Goal: Information Seeking & Learning: Learn about a topic

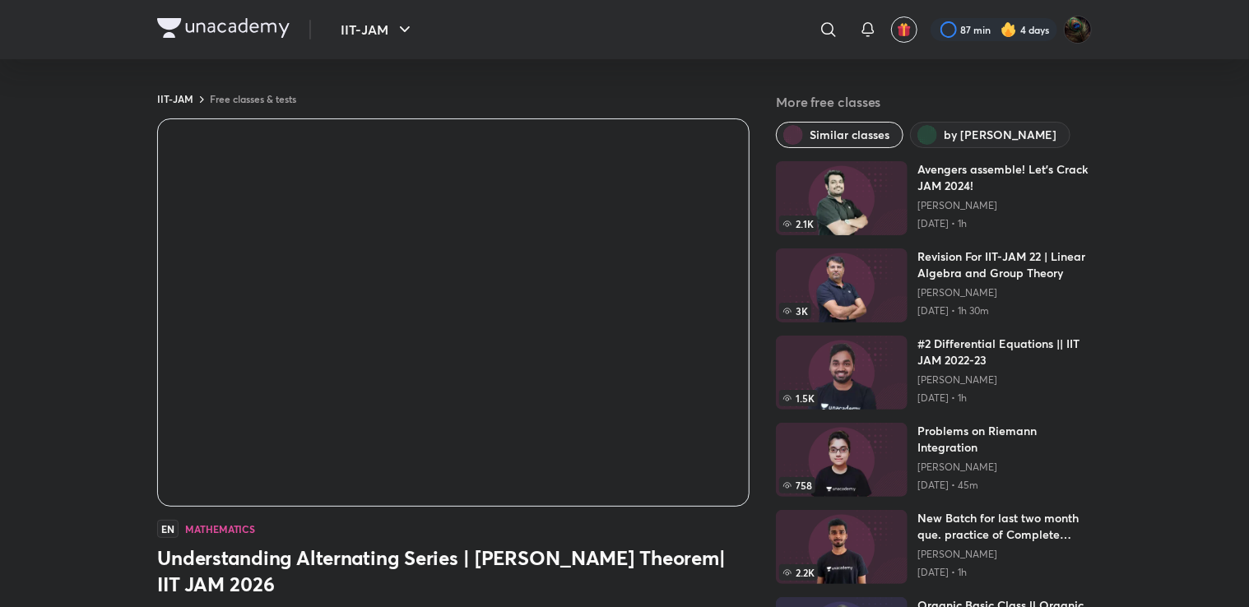
scroll to position [117, 0]
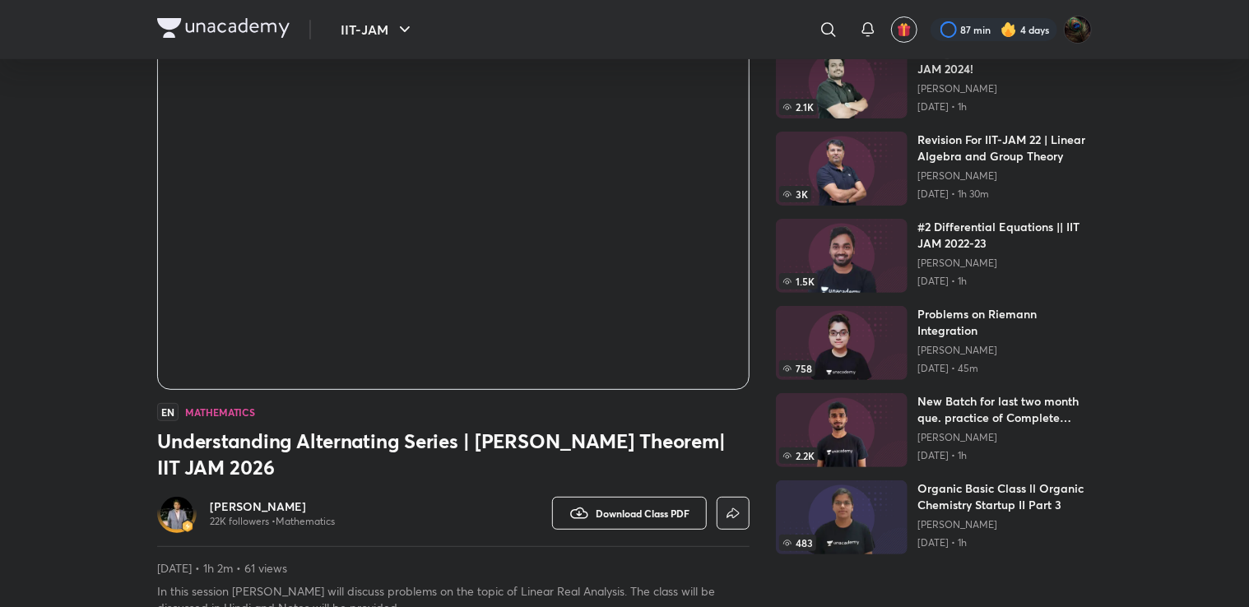
click at [663, 513] on span "Download Class PDF" at bounding box center [643, 513] width 94 height 13
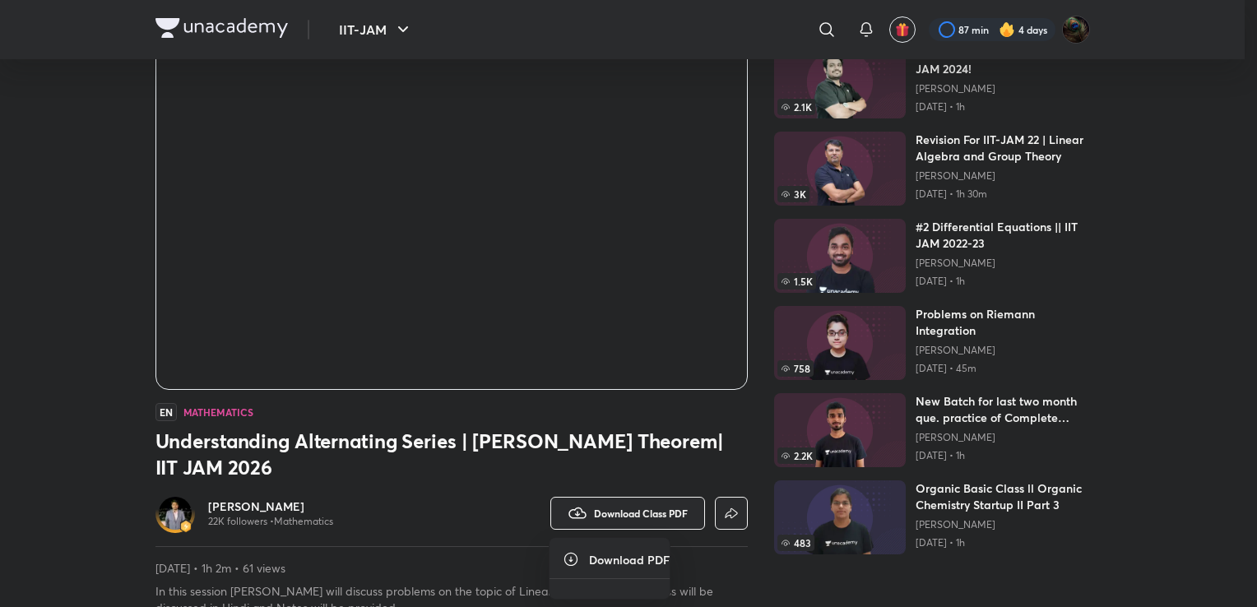
click at [576, 466] on div at bounding box center [628, 303] width 1257 height 607
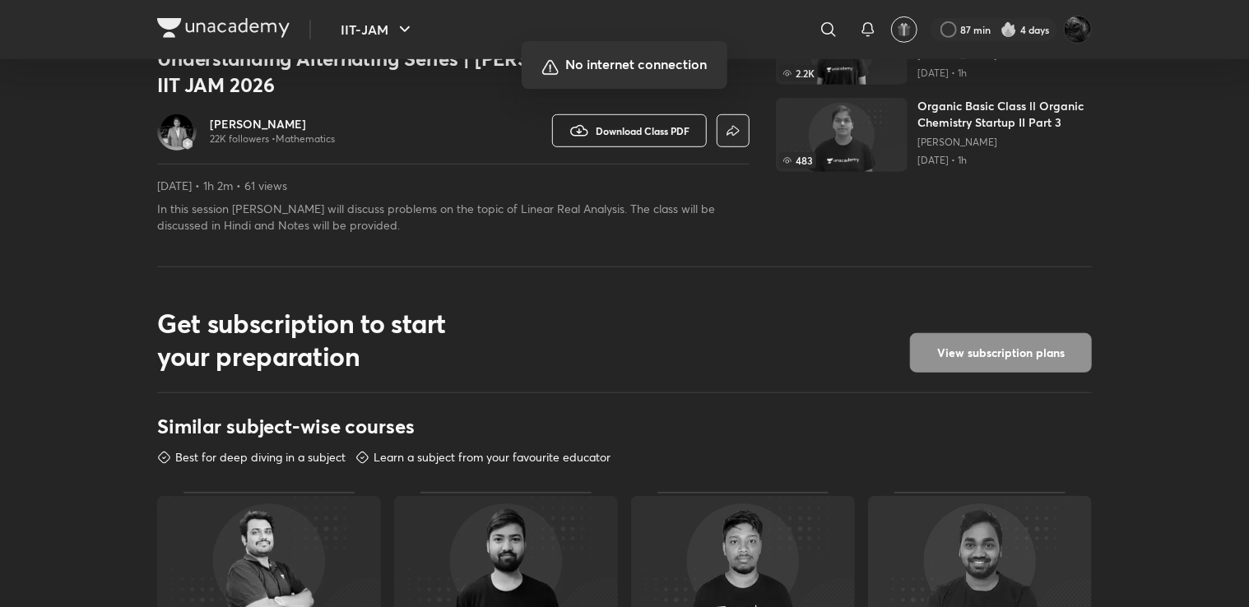
scroll to position [503, 0]
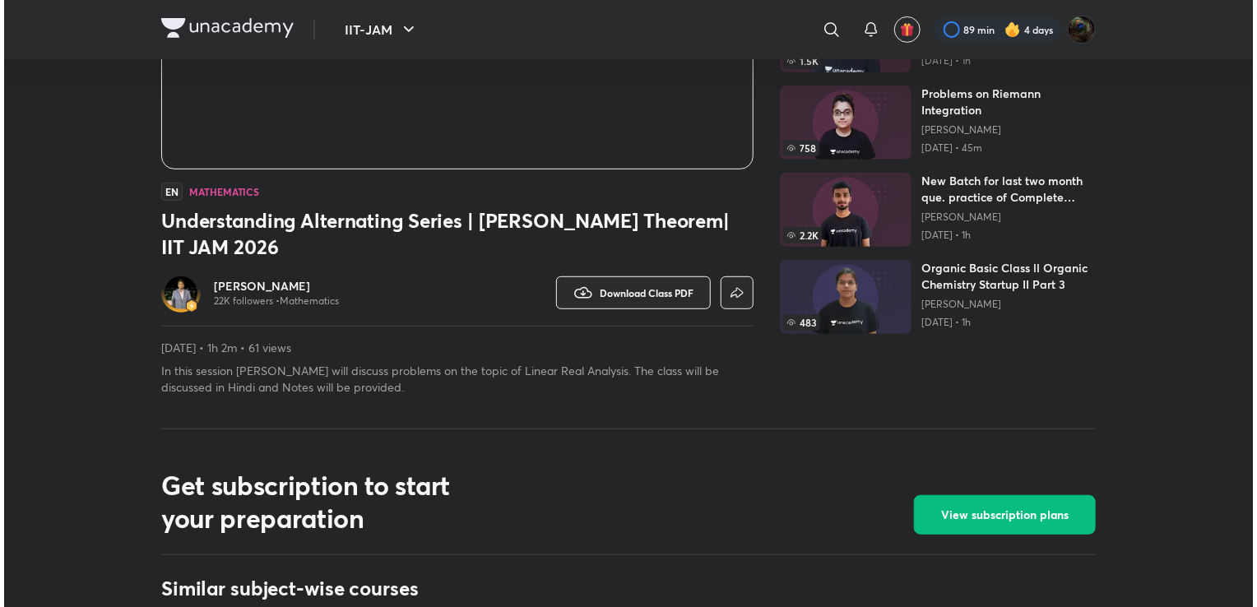
scroll to position [332, 0]
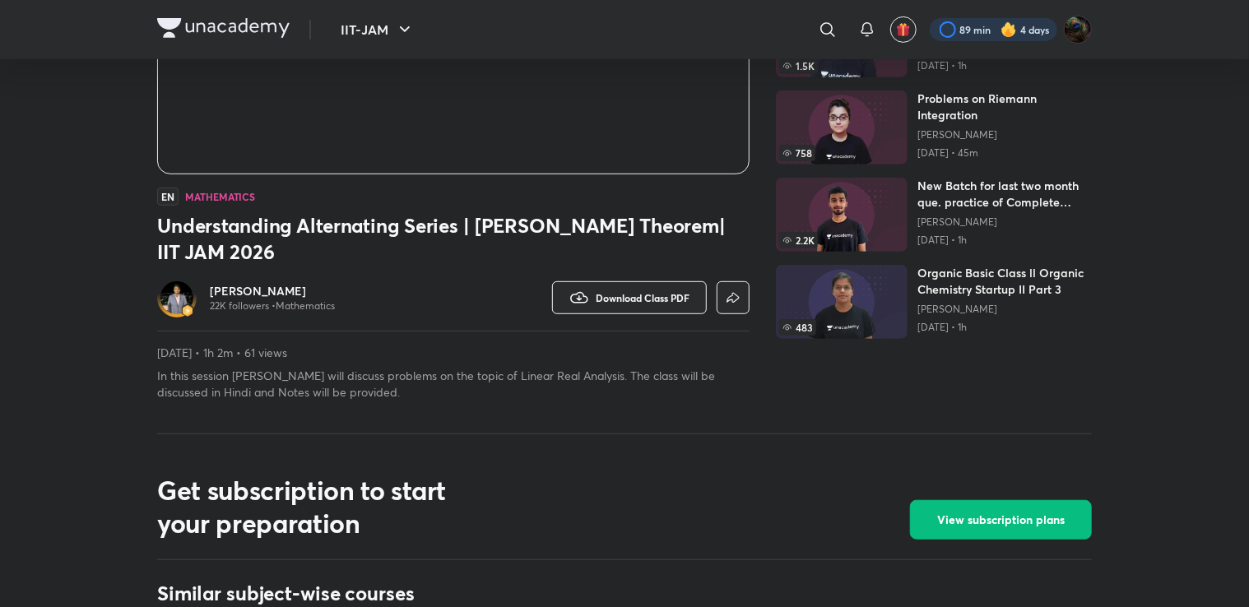
click at [1017, 32] on div at bounding box center [994, 29] width 128 height 23
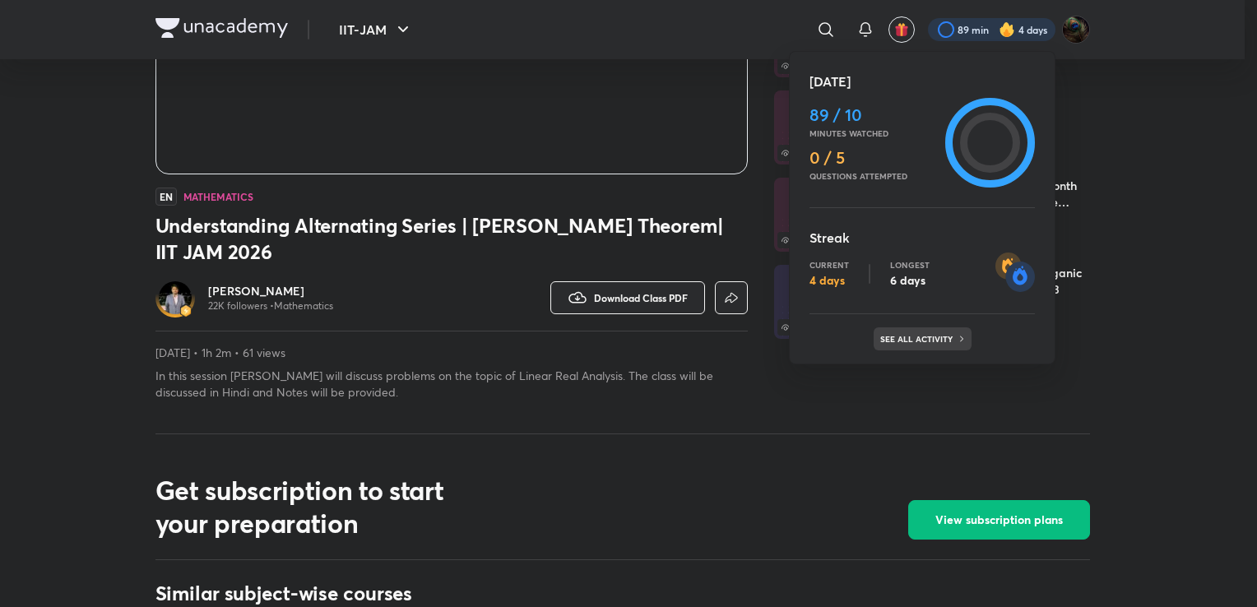
click at [944, 331] on div "See all activity" at bounding box center [923, 338] width 98 height 23
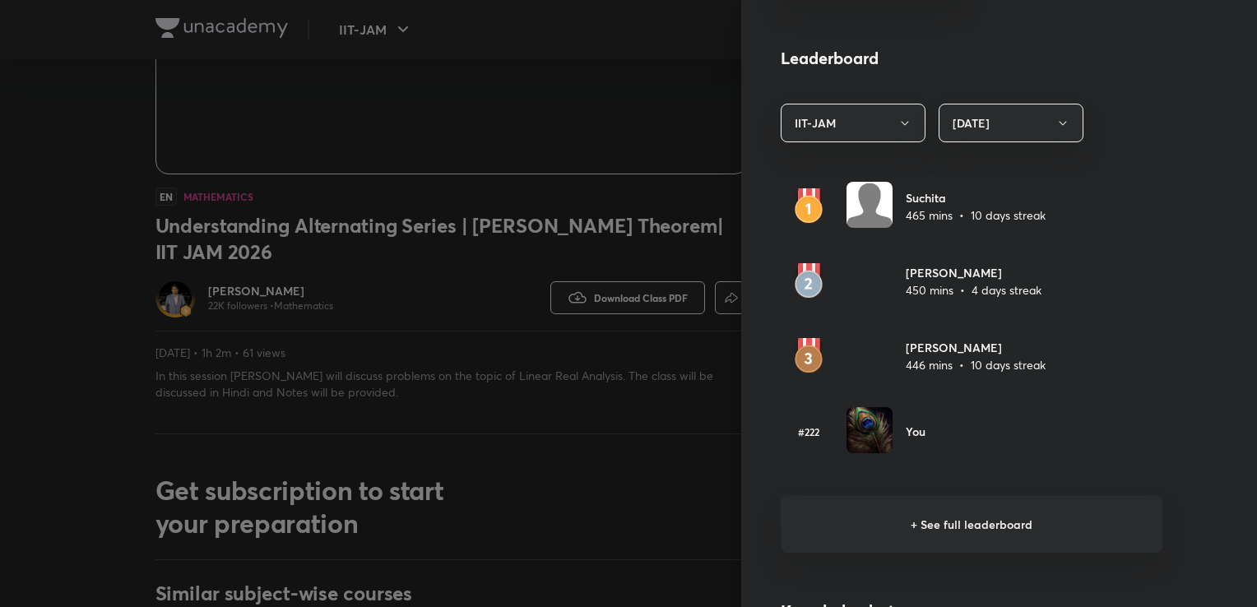
scroll to position [898, 0]
click at [969, 513] on h6 "+ See full leaderboard" at bounding box center [972, 526] width 382 height 57
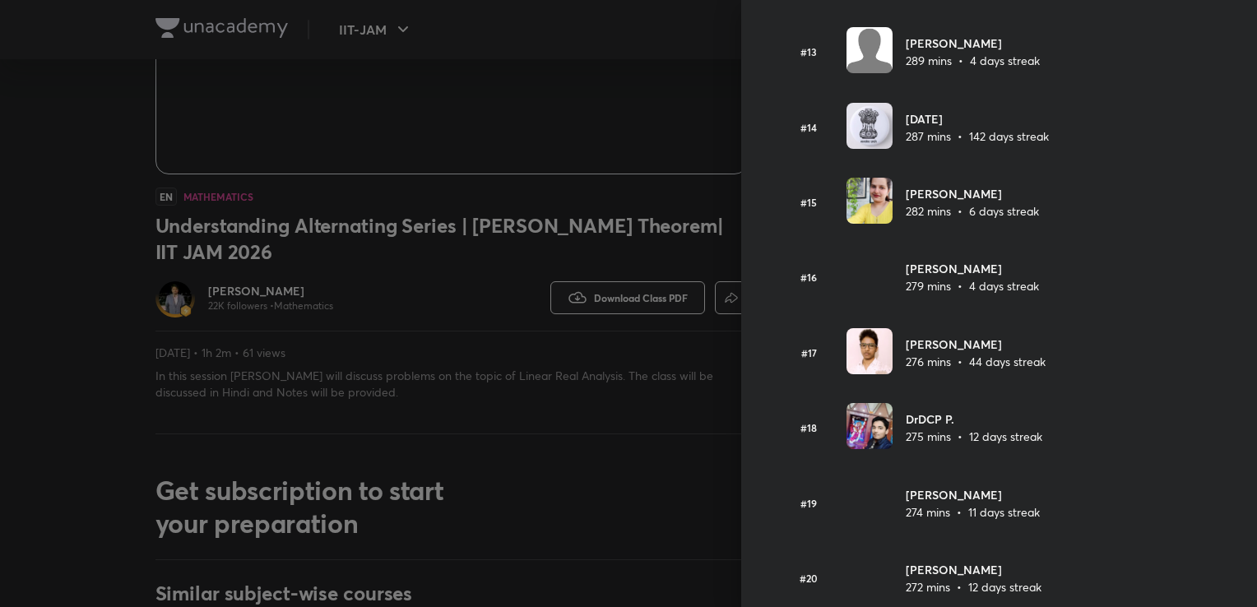
scroll to position [1168, 0]
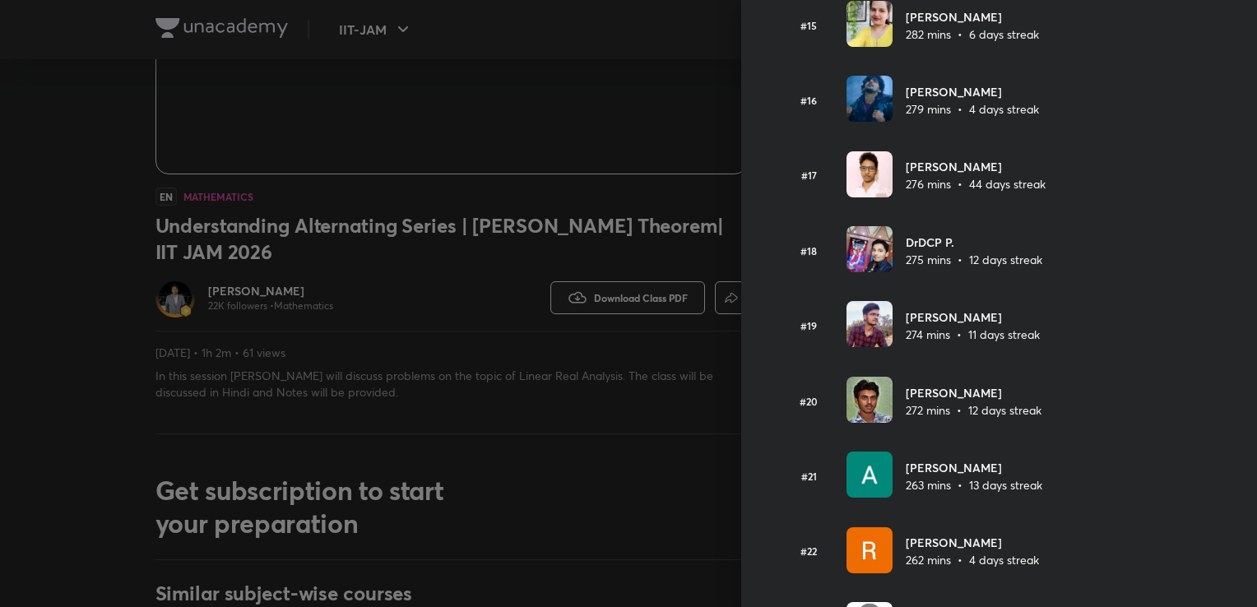
click at [856, 263] on img at bounding box center [870, 249] width 46 height 46
click at [849, 259] on img at bounding box center [870, 249] width 46 height 46
click at [876, 253] on img at bounding box center [870, 249] width 46 height 46
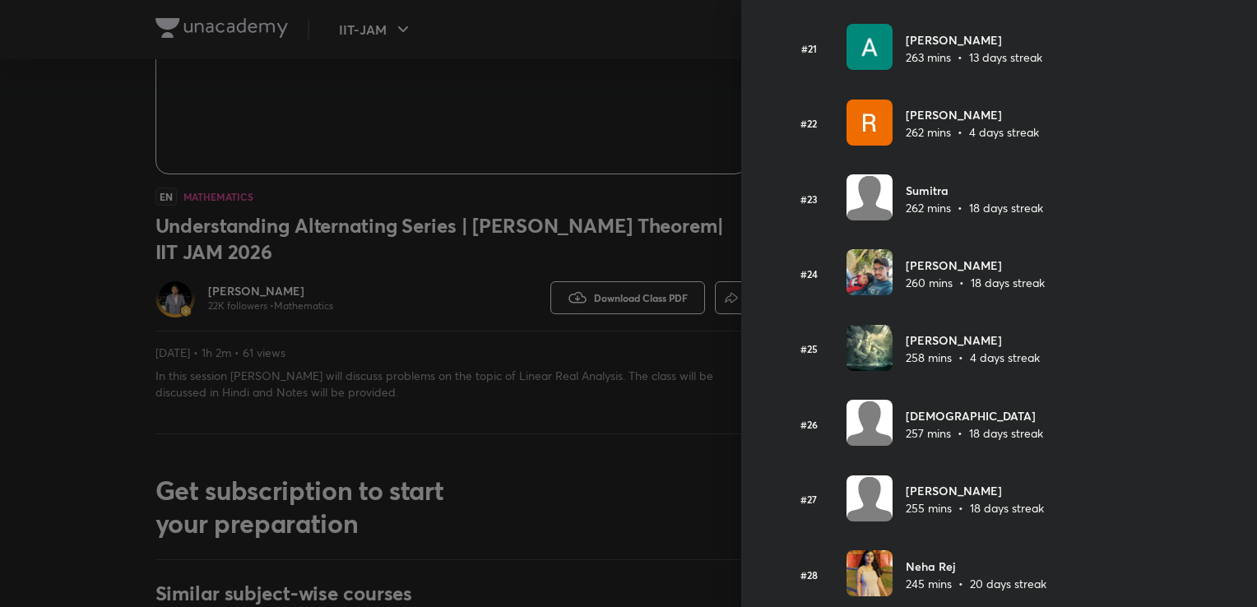
scroll to position [1596, 0]
click at [837, 350] on picture at bounding box center [865, 349] width 56 height 49
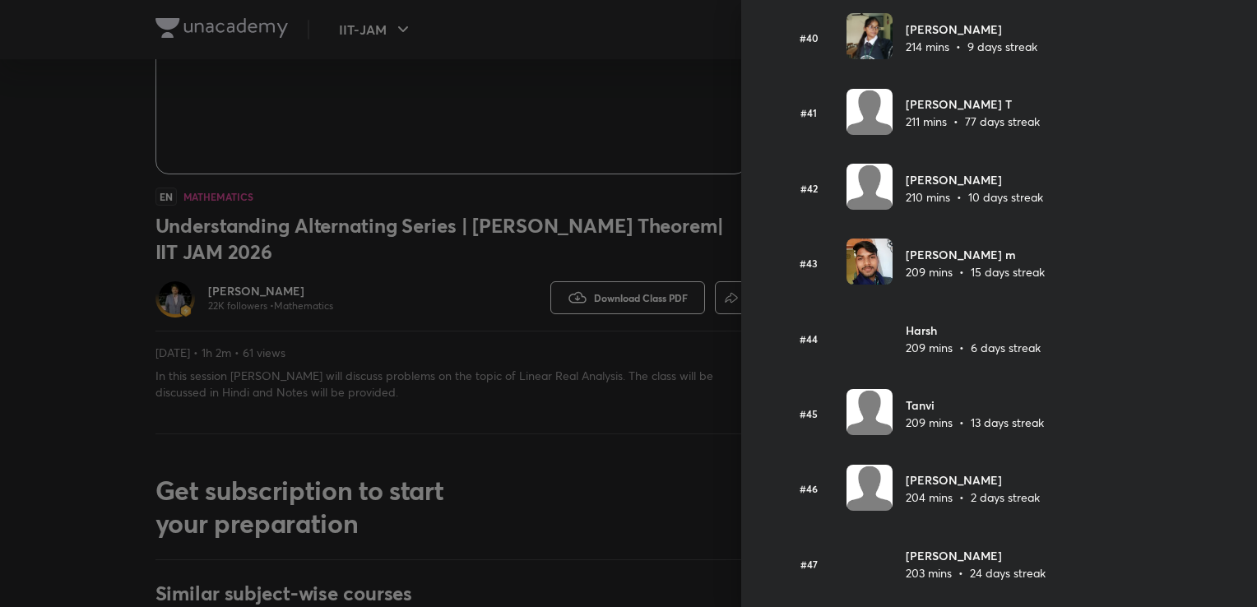
scroll to position [3024, 0]
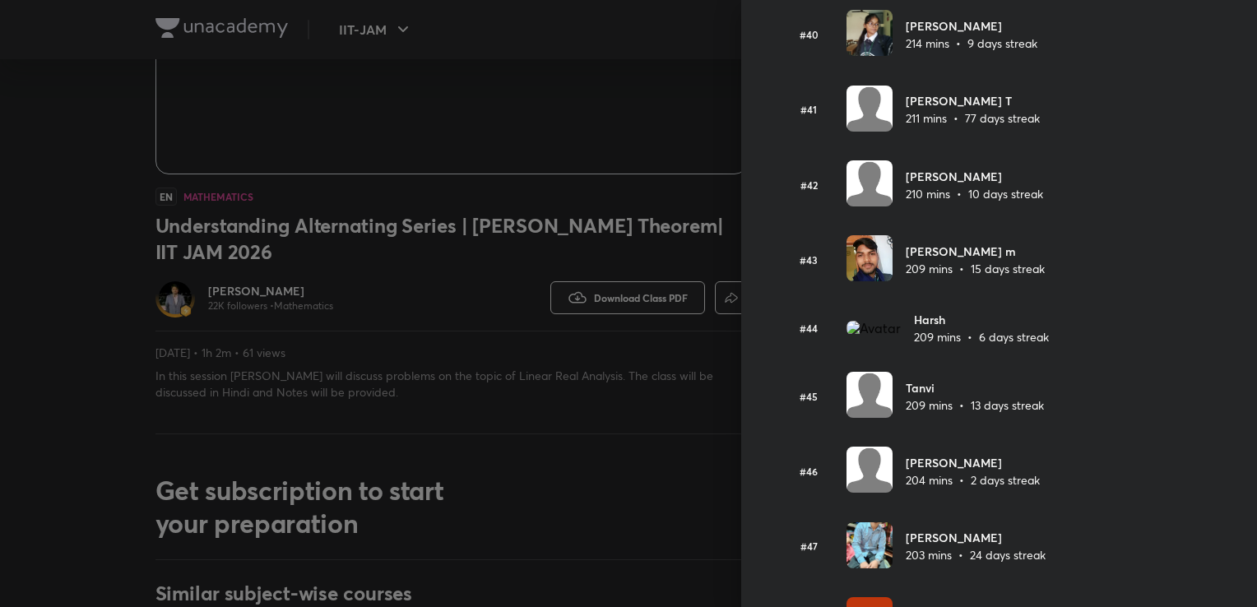
click at [847, 395] on img at bounding box center [870, 395] width 46 height 46
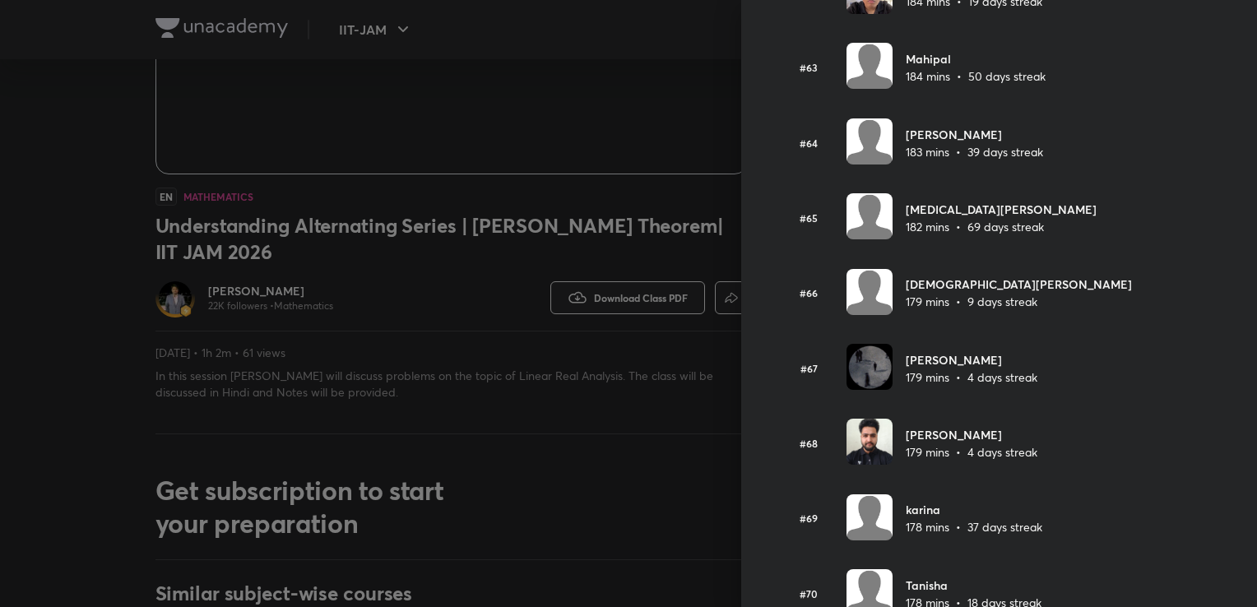
scroll to position [4790, 0]
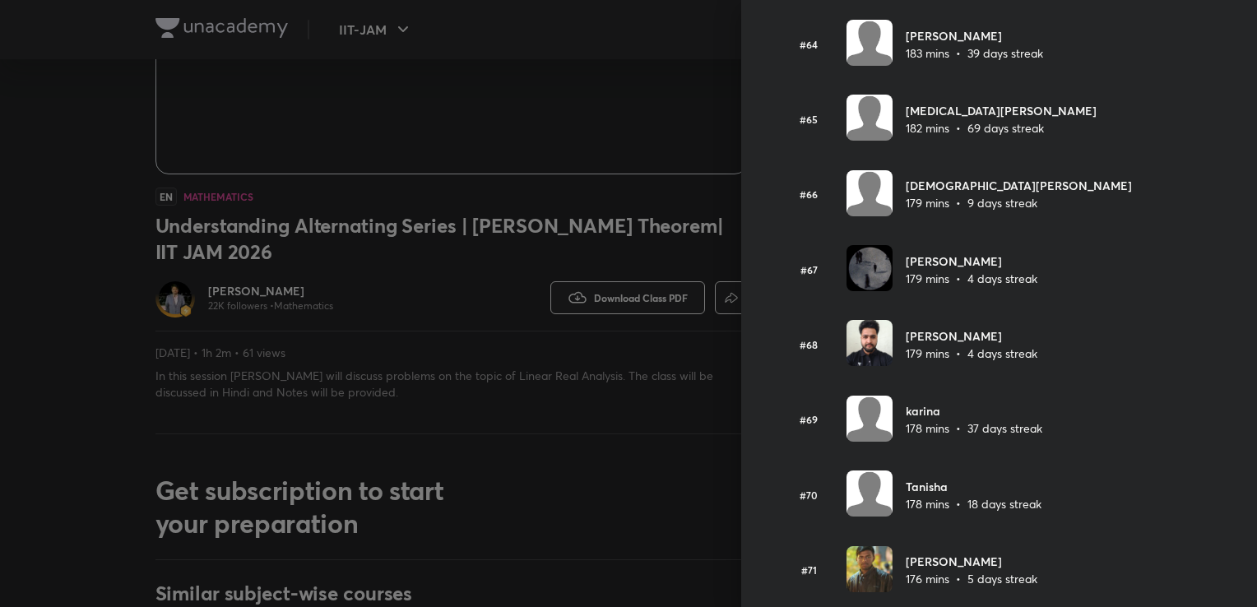
click at [856, 345] on img at bounding box center [870, 343] width 46 height 46
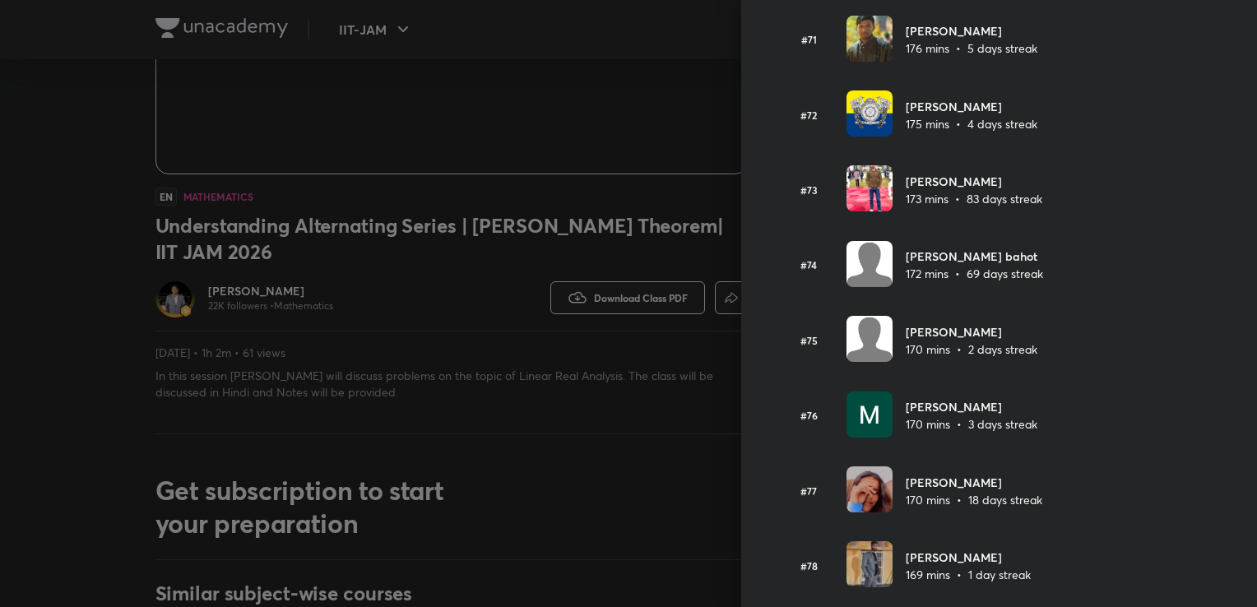
scroll to position [5341, 0]
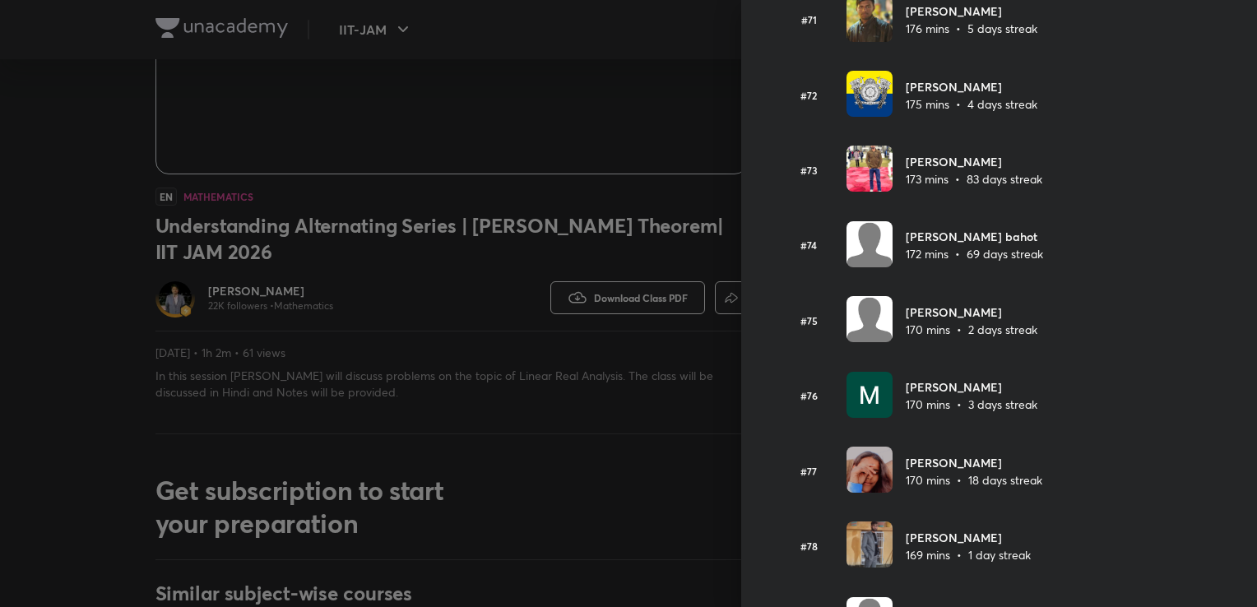
click at [857, 232] on img at bounding box center [870, 244] width 46 height 46
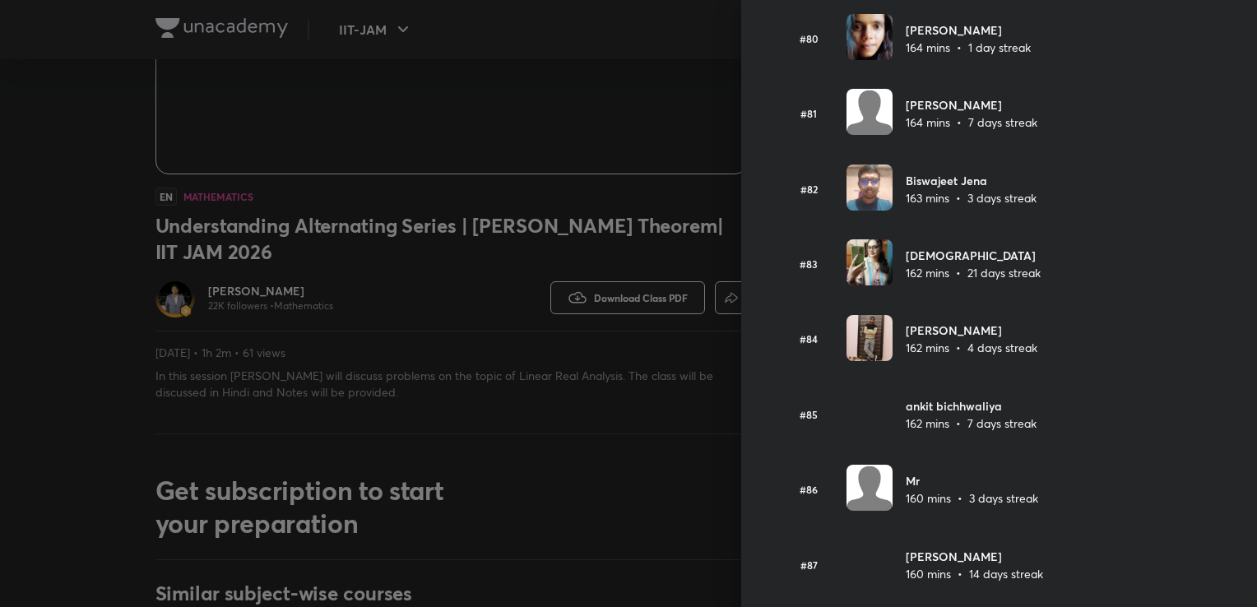
scroll to position [6035, 0]
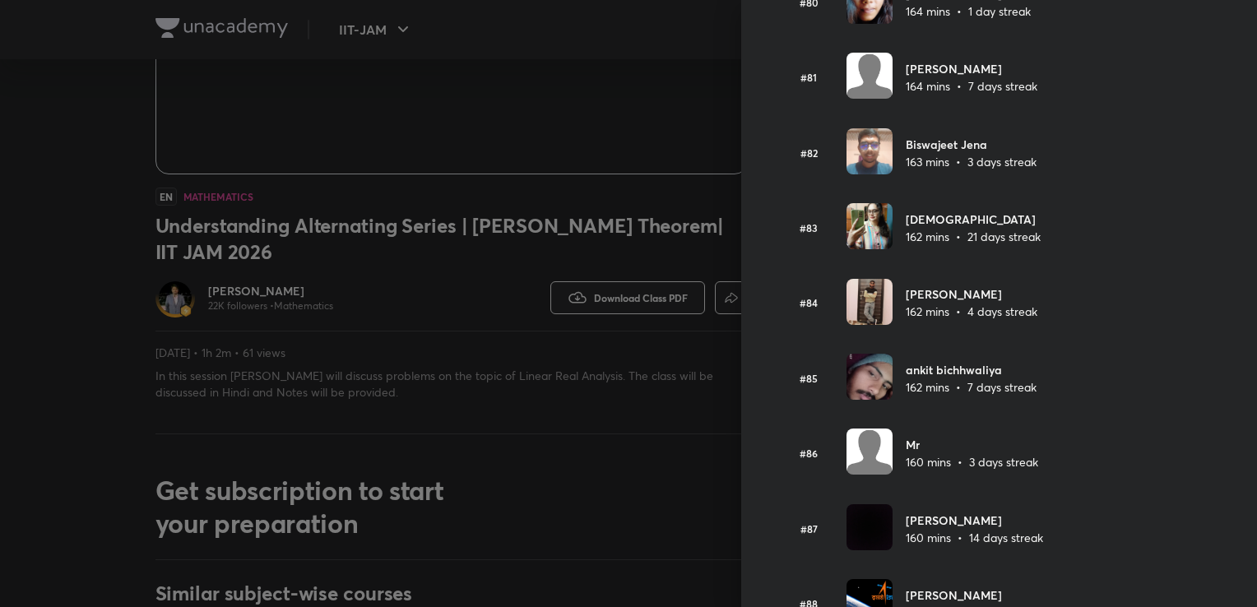
click at [857, 222] on img at bounding box center [870, 226] width 46 height 46
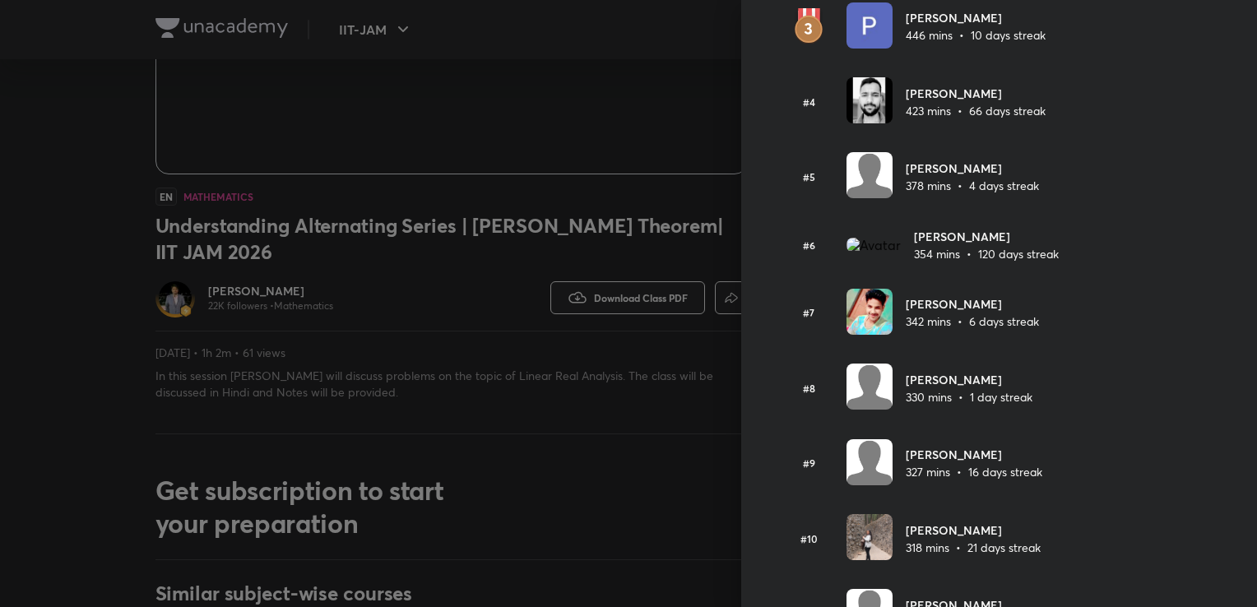
scroll to position [0, 0]
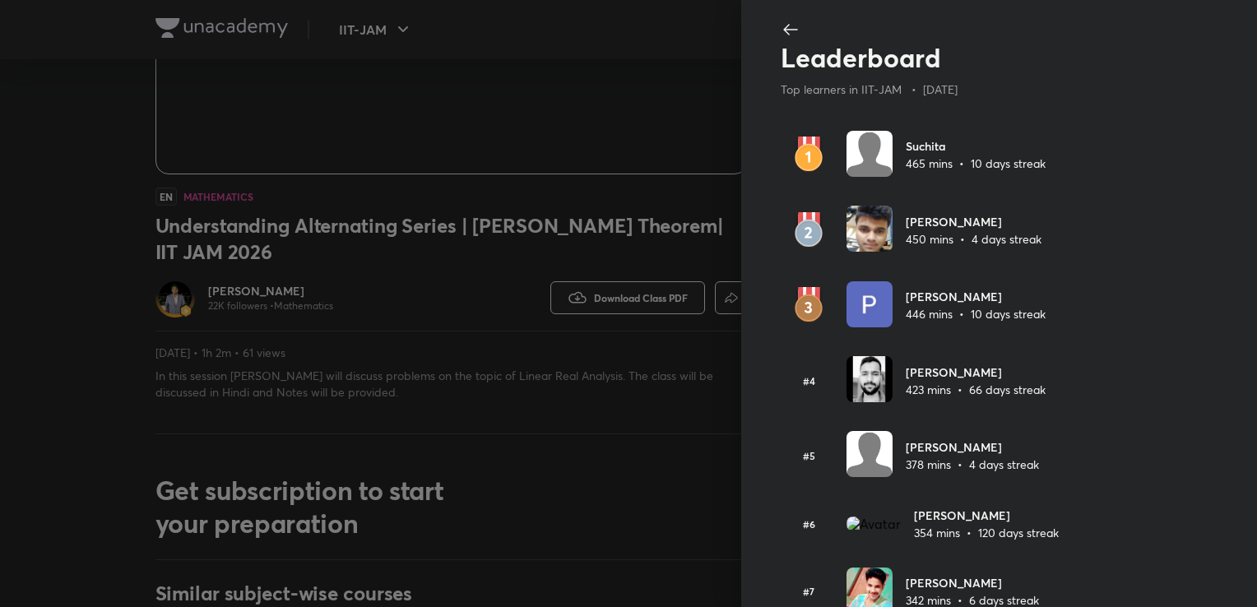
click at [781, 21] on icon at bounding box center [791, 30] width 20 height 20
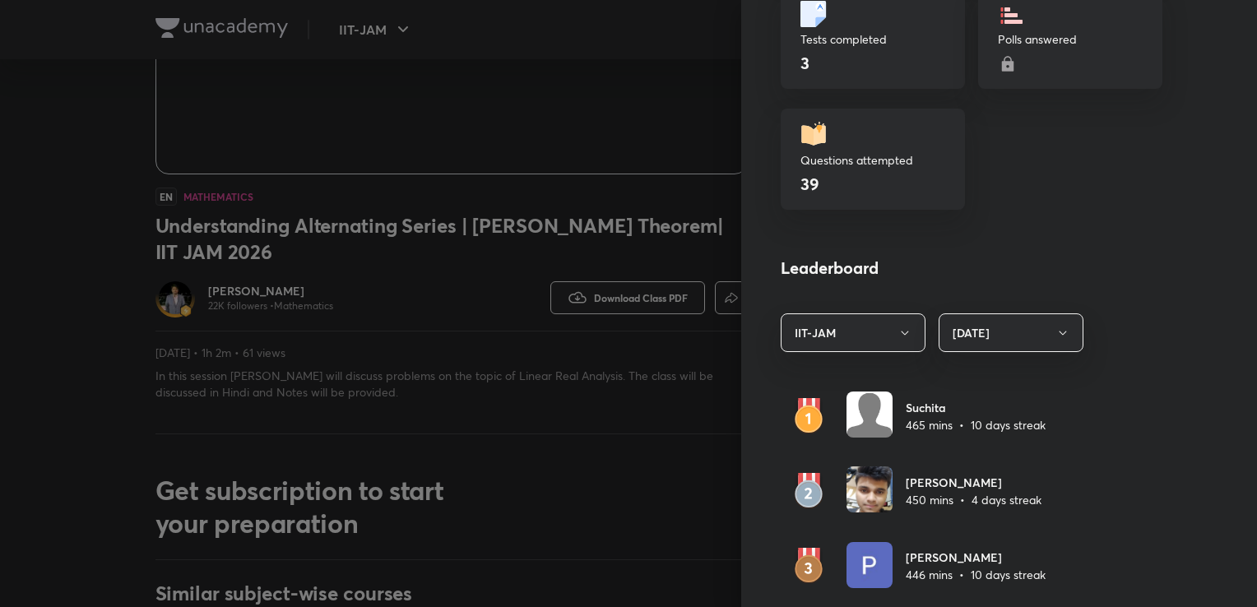
scroll to position [689, 0]
click at [1009, 341] on button "Today" at bounding box center [1011, 333] width 145 height 39
drag, startPoint x: 974, startPoint y: 239, endPoint x: 897, endPoint y: 341, distance: 128.0
click at [897, 341] on div at bounding box center [628, 303] width 1257 height 607
click at [898, 330] on icon "button" at bounding box center [904, 333] width 13 height 13
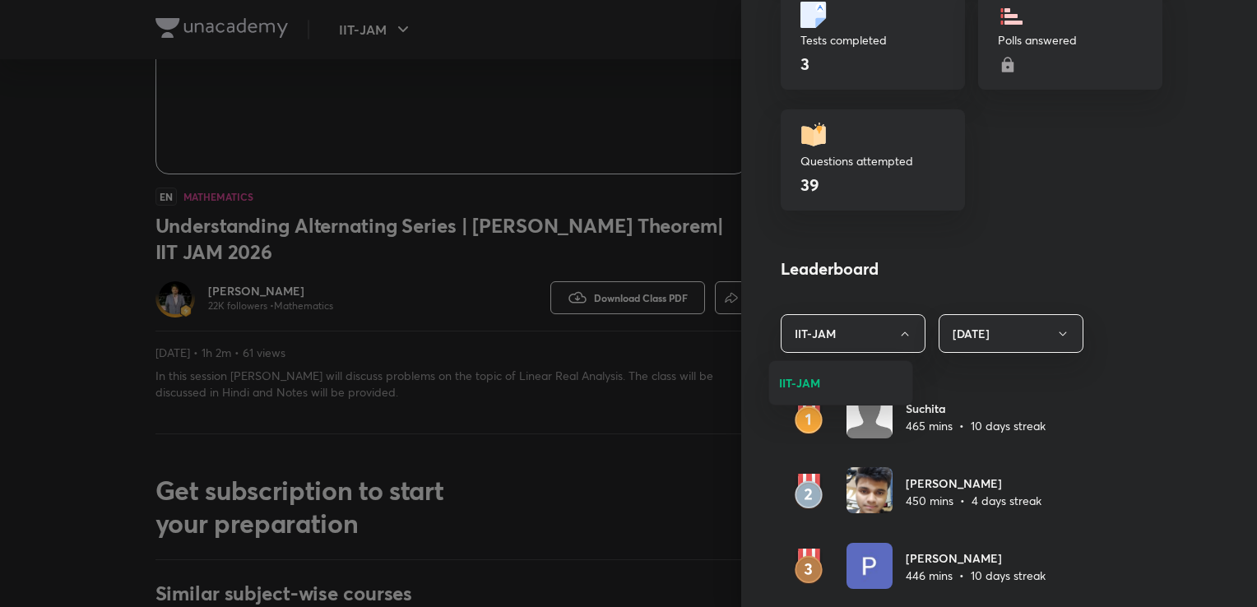
click at [893, 265] on div at bounding box center [628, 303] width 1257 height 607
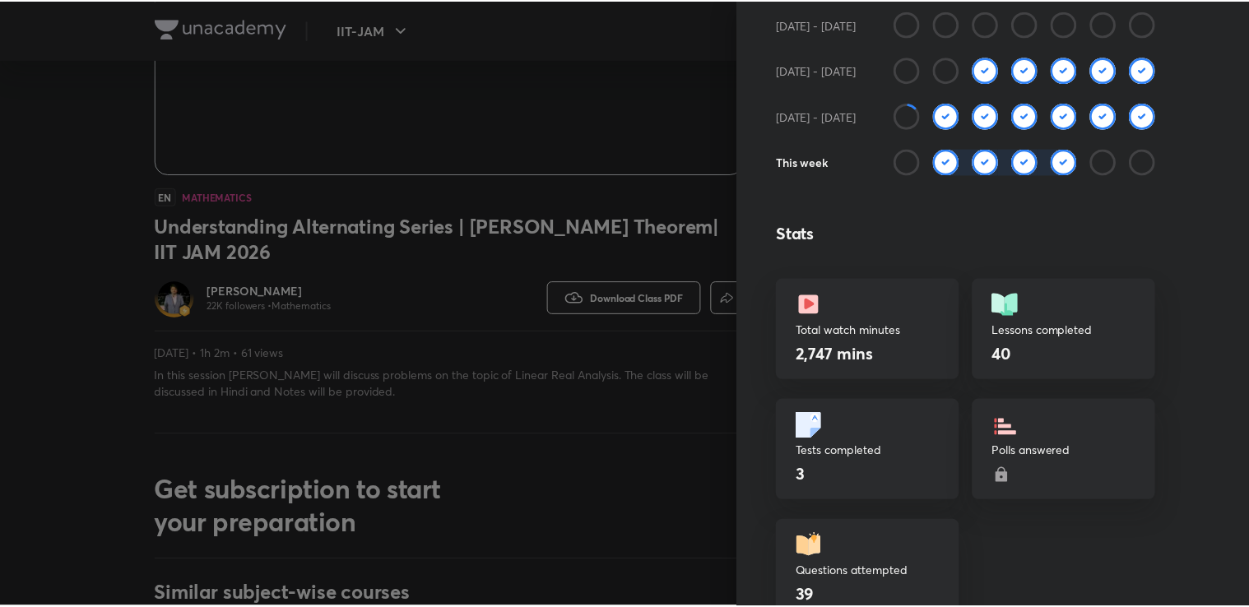
scroll to position [0, 0]
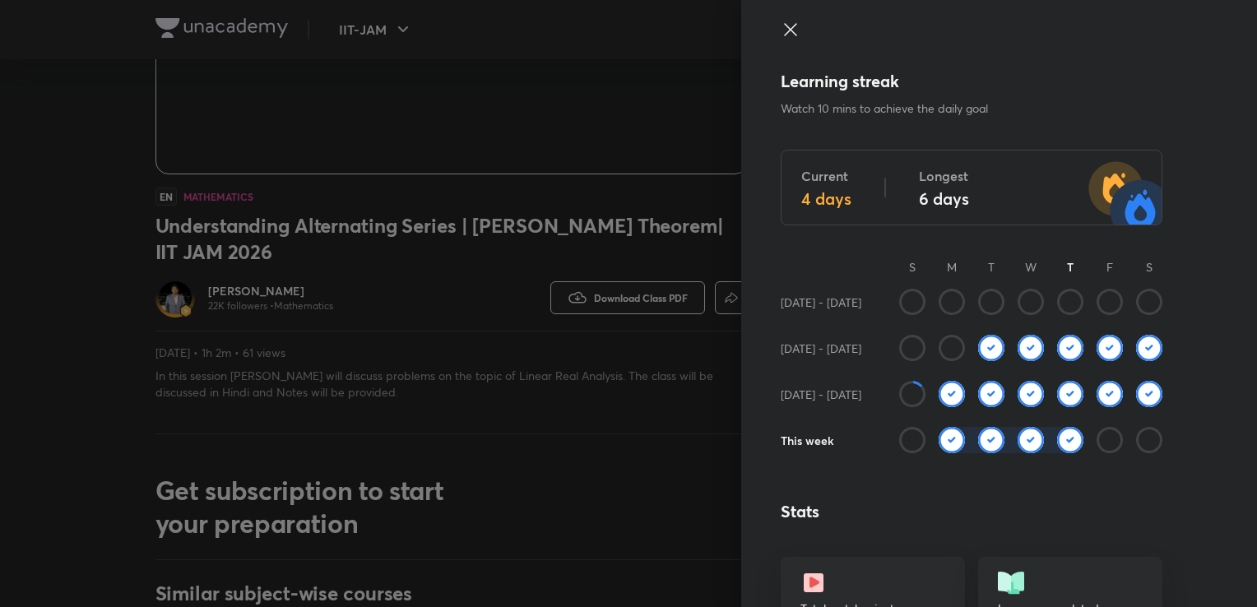
click at [781, 28] on icon at bounding box center [791, 30] width 20 height 20
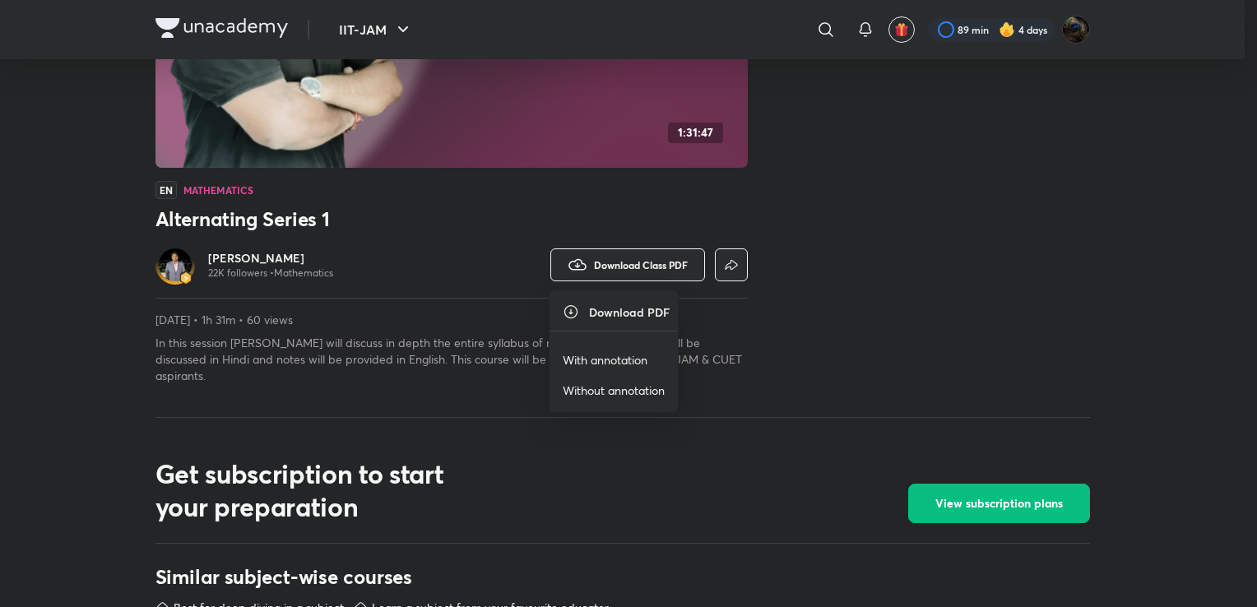
click at [587, 355] on p "With annotation" at bounding box center [605, 359] width 85 height 17
